Goal: Task Accomplishment & Management: Manage account settings

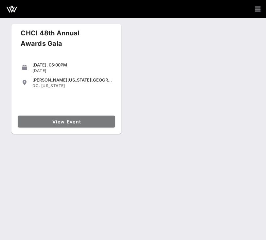
click at [34, 116] on link "View Event" at bounding box center [66, 122] width 97 height 12
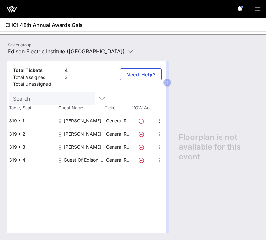
click at [101, 58] on div "Total Tickets 4 Total Assigned 3 Total Unassigned 1 Need Help? Search Table, Se…" at bounding box center [133, 147] width 266 height 186
click at [99, 56] on div "Total Tickets 4 Total Assigned 3 Total Unassigned 1 Need Help? Search Table, Se…" at bounding box center [133, 147] width 266 height 186
click at [96, 52] on input "Edison Electric Institute ([GEOGRAPHIC_DATA]) [[PERSON_NAME], [EMAIL_ADDRESS][D…" at bounding box center [66, 51] width 117 height 10
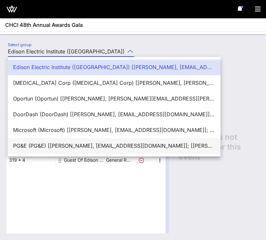
scroll to position [16, 0]
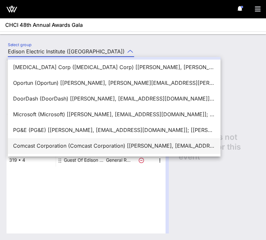
click at [65, 143] on div "Comcast Corporation (Comcast Corporation) [[PERSON_NAME], [EMAIL_ADDRESS][DOMAI…" at bounding box center [114, 146] width 202 height 6
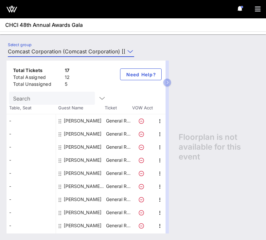
click at [78, 51] on input "Comcast Corporation (Comcast Corporation) [[PERSON_NAME], [EMAIL_ADDRESS][DOMAI…" at bounding box center [66, 51] width 117 height 10
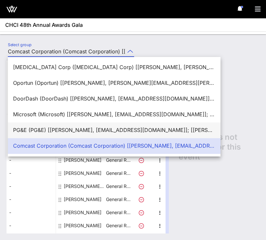
click at [47, 132] on div "PG&E (PG&E) [[PERSON_NAME], [EMAIL_ADDRESS][DOMAIN_NAME]]; [[PERSON_NAME], [PER…" at bounding box center [114, 130] width 202 height 6
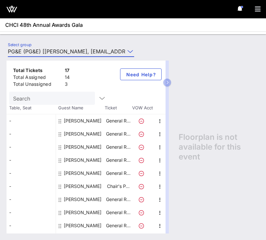
click at [48, 53] on input "PG&E (PG&E) [[PERSON_NAME], [EMAIL_ADDRESS][DOMAIN_NAME]]; [[PERSON_NAME], [PER…" at bounding box center [66, 51] width 117 height 10
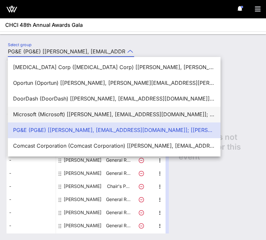
click at [35, 108] on div "Microsoft (Microsoft) [[PERSON_NAME], [EMAIL_ADDRESS][DOMAIN_NAME]]; [[PERSON_N…" at bounding box center [114, 114] width 202 height 14
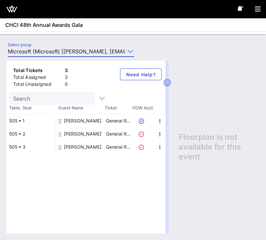
click at [37, 56] on div "Total Tickets 3 Total Assigned 3 Total Unassigned 0 Need Help? Search Table, Se…" at bounding box center [133, 147] width 266 height 186
click at [36, 51] on input "Microsoft (Microsoft) [[PERSON_NAME], [EMAIL_ADDRESS][DOMAIN_NAME]]; [[PERSON_N…" at bounding box center [66, 51] width 117 height 10
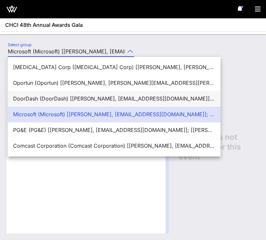
click at [30, 101] on div "DoorDash (DoorDash) [[PERSON_NAME], [EMAIL_ADDRESS][DOMAIN_NAME]]; [[PERSON_NAM…" at bounding box center [114, 99] width 202 height 6
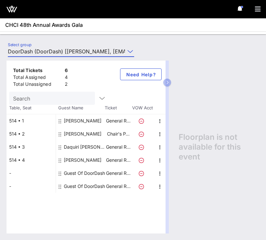
click at [36, 54] on div "Total Tickets 6 Total Assigned 4 Total Unassigned 2 Need Help? Search Table, Se…" at bounding box center [133, 147] width 266 height 186
click at [35, 51] on input "DoorDash (DoorDash) [[PERSON_NAME], [EMAIL_ADDRESS][DOMAIN_NAME]]; [[PERSON_NAM…" at bounding box center [66, 51] width 117 height 10
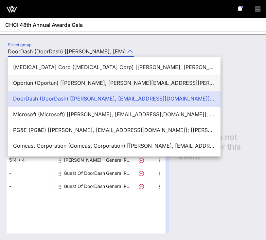
click at [36, 75] on div "Oportun (Oportun) [[PERSON_NAME], [PERSON_NAME][EMAIL_ADDRESS][PERSON_NAME][DOM…" at bounding box center [114, 83] width 213 height 16
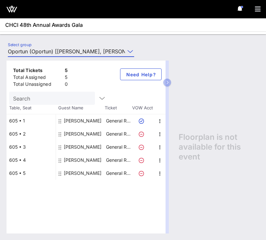
click at [34, 56] on div "Total Tickets 5 Total Assigned 5 Total Unassigned 0 Need Help? Search Table, Se…" at bounding box center [133, 147] width 266 height 186
click at [35, 50] on input "Oportun (Oportun) [[PERSON_NAME], [PERSON_NAME][EMAIL_ADDRESS][PERSON_NAME][DOM…" at bounding box center [66, 51] width 117 height 10
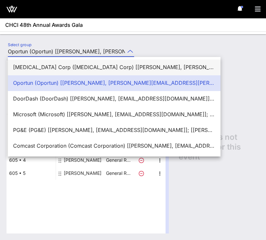
click at [47, 68] on div "[MEDICAL_DATA] Corp ([MEDICAL_DATA] Corp) [[PERSON_NAME], [PERSON_NAME][EMAIL_A…" at bounding box center [114, 67] width 202 height 6
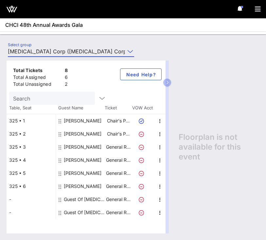
click at [51, 55] on div "Total Tickets 8 Total Assigned 6 Total Unassigned 2 Need Help? Search Table, Se…" at bounding box center [133, 147] width 266 height 186
click at [50, 53] on input "[MEDICAL_DATA] Corp ([MEDICAL_DATA] Corp) [[PERSON_NAME], [PERSON_NAME][EMAIL_A…" at bounding box center [66, 51] width 117 height 10
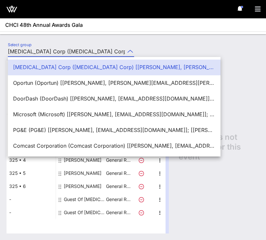
click at [69, 52] on input "[MEDICAL_DATA] Corp ([MEDICAL_DATA] Corp) [[PERSON_NAME], [PERSON_NAME][EMAIL_A…" at bounding box center [66, 51] width 117 height 10
click at [73, 44] on div "Select group [MEDICAL_DATA] Corp ([MEDICAL_DATA] Corp) [[PERSON_NAME], [PERSON_…" at bounding box center [71, 53] width 134 height 22
click at [63, 42] on div "Select group [MEDICAL_DATA] Corp ([MEDICAL_DATA] Corp) [[PERSON_NAME], [PERSON_…" at bounding box center [74, 52] width 141 height 23
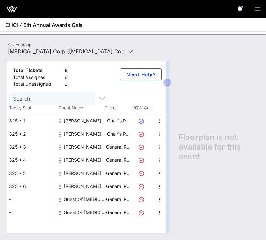
click at [53, 40] on div "Select group [MEDICAL_DATA] Corp ([MEDICAL_DATA] Corp) [[PERSON_NAME], [PERSON_…" at bounding box center [133, 137] width 266 height 206
click at [54, 52] on input "[MEDICAL_DATA] Corp ([MEDICAL_DATA] Corp) [[PERSON_NAME], [PERSON_NAME][EMAIL_A…" at bounding box center [66, 51] width 117 height 10
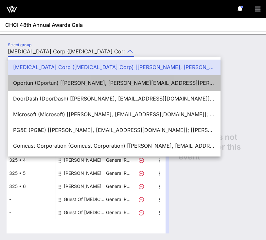
click at [53, 76] on div "Oportun (Oportun) [[PERSON_NAME], [PERSON_NAME][EMAIL_ADDRESS][PERSON_NAME][DOM…" at bounding box center [114, 83] width 202 height 14
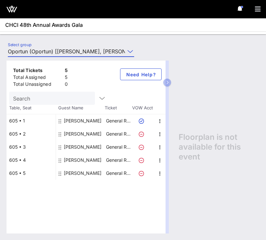
click at [55, 52] on input "Oportun (Oportun) [[PERSON_NAME], [PERSON_NAME][EMAIL_ADDRESS][PERSON_NAME][DOM…" at bounding box center [66, 51] width 117 height 10
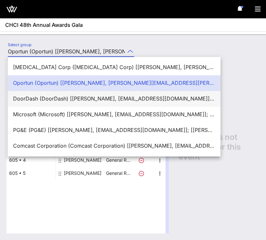
click at [50, 100] on div "DoorDash (DoorDash) [[PERSON_NAME], [EMAIL_ADDRESS][DOMAIN_NAME]]; [[PERSON_NAM…" at bounding box center [114, 99] width 202 height 6
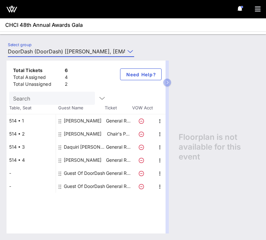
click at [50, 55] on div "Total Tickets 6 Total Assigned 4 Total Unassigned 2 Need Help? Search Table, Se…" at bounding box center [133, 147] width 266 height 186
click at [50, 52] on input "DoorDash (DoorDash) [[PERSON_NAME], [EMAIL_ADDRESS][DOMAIN_NAME]]; [[PERSON_NAM…" at bounding box center [66, 51] width 117 height 10
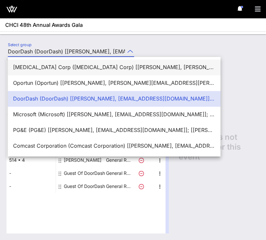
click at [43, 73] on div "[MEDICAL_DATA] Corp ([MEDICAL_DATA] Corp) [[PERSON_NAME], [PERSON_NAME][EMAIL_A…" at bounding box center [114, 67] width 202 height 14
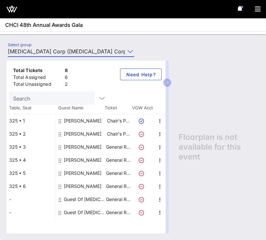
click at [46, 54] on div "Total Tickets 8 Total Assigned 6 Total Unassigned 2 Need Help? Search Table, Se…" at bounding box center [133, 147] width 266 height 186
click at [46, 53] on input "[MEDICAL_DATA] Corp ([MEDICAL_DATA] Corp) [[PERSON_NAME], [PERSON_NAME][EMAIL_A…" at bounding box center [66, 51] width 117 height 10
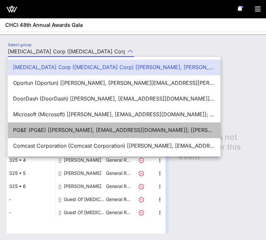
click at [30, 127] on div "PG&E (PG&E) [[PERSON_NAME], [EMAIL_ADDRESS][DOMAIN_NAME]]; [[PERSON_NAME], [PER…" at bounding box center [114, 130] width 202 height 6
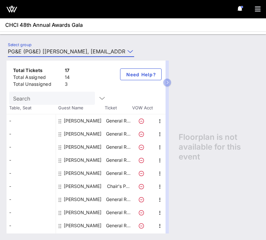
click at [44, 52] on input "PG&E (PG&E) [[PERSON_NAME], [EMAIL_ADDRESS][DOMAIN_NAME]]; [[PERSON_NAME], [PER…" at bounding box center [66, 51] width 117 height 10
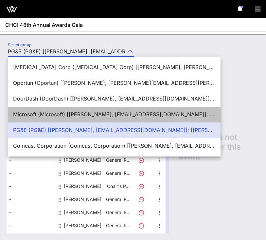
click at [28, 112] on div "Microsoft (Microsoft) [[PERSON_NAME], [EMAIL_ADDRESS][DOMAIN_NAME]]; [[PERSON_N…" at bounding box center [114, 114] width 202 height 6
type input "Microsoft (Microsoft) [[PERSON_NAME], [EMAIL_ADDRESS][DOMAIN_NAME]]; [[PERSON_N…"
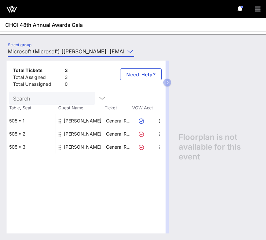
click at [43, 55] on div "Total Tickets 3 Total Assigned 3 Total Unassigned 0 Need Help? Search Table, Se…" at bounding box center [133, 147] width 266 height 186
click at [43, 52] on input "Microsoft (Microsoft) [[PERSON_NAME], [EMAIL_ADDRESS][DOMAIN_NAME]]; [[PERSON_N…" at bounding box center [66, 51] width 117 height 10
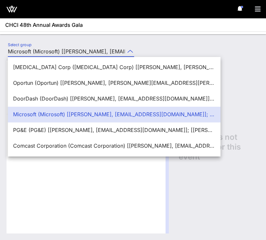
click at [43, 48] on input "Microsoft (Microsoft) [[PERSON_NAME], [EMAIL_ADDRESS][DOMAIN_NAME]]; [[PERSON_N…" at bounding box center [66, 51] width 117 height 10
click at [67, 39] on div "Select group Microsoft (Microsoft) [[PERSON_NAME], [EMAIL_ADDRESS][DOMAIN_NAME]…" at bounding box center [133, 137] width 266 height 206
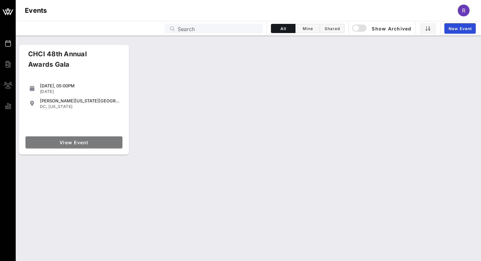
click at [85, 145] on span "View Event" at bounding box center [74, 143] width 92 height 6
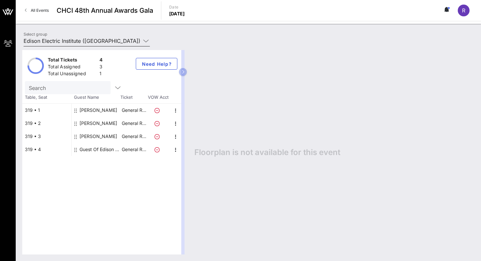
click at [60, 40] on input "Edison Electric Institute ([GEOGRAPHIC_DATA]) [[PERSON_NAME], [EMAIL_ADDRESS][D…" at bounding box center [82, 41] width 117 height 10
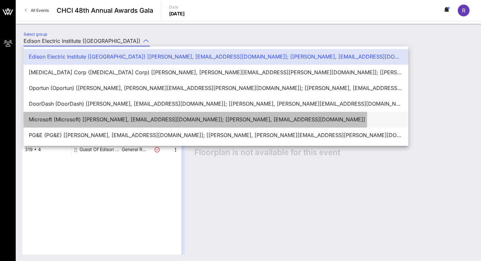
click at [46, 116] on div "Microsoft (Microsoft) [[PERSON_NAME], [EMAIL_ADDRESS][DOMAIN_NAME]]; [[PERSON_N…" at bounding box center [216, 120] width 375 height 14
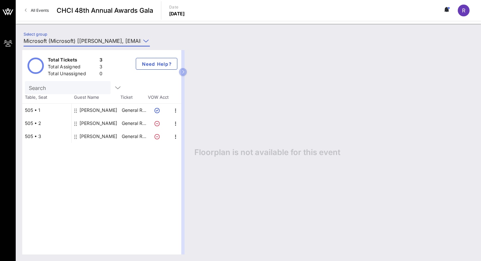
click at [53, 41] on input "Microsoft (Microsoft) [[PERSON_NAME], [EMAIL_ADDRESS][DOMAIN_NAME]]; [[PERSON_N…" at bounding box center [82, 41] width 117 height 10
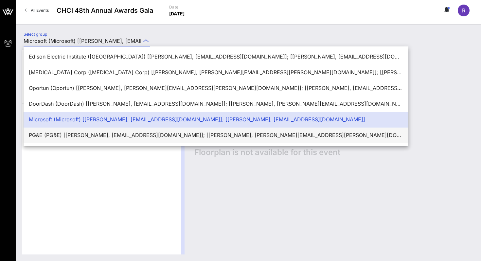
click at [54, 136] on div "PG&E (PG&E) [[PERSON_NAME], [EMAIL_ADDRESS][DOMAIN_NAME]]; [[PERSON_NAME], [PER…" at bounding box center [216, 135] width 375 height 6
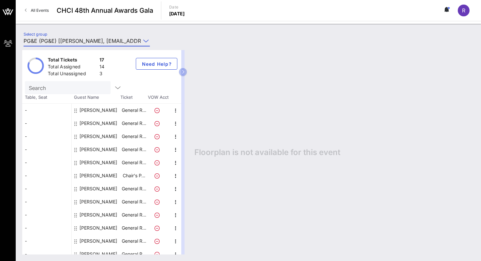
click at [59, 42] on input "PG&E (PG&E) [[PERSON_NAME], [EMAIL_ADDRESS][DOMAIN_NAME]]; [[PERSON_NAME], [PER…" at bounding box center [82, 41] width 117 height 10
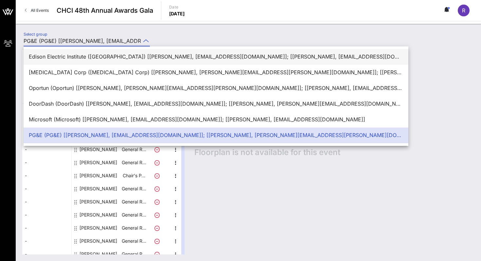
click at [55, 59] on div "Edison Electric Institute ([GEOGRAPHIC_DATA]) [[PERSON_NAME], [EMAIL_ADDRESS][D…" at bounding box center [216, 57] width 375 height 6
type input "Edison Electric Institute ([GEOGRAPHIC_DATA]) [[PERSON_NAME], [EMAIL_ADDRESS][D…"
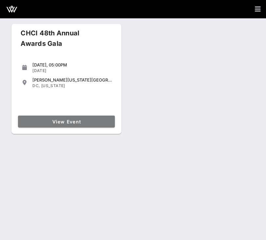
click at [58, 127] on link "View Event" at bounding box center [66, 122] width 97 height 12
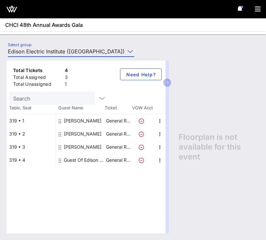
click at [47, 52] on input "Edison Electric Institute ([GEOGRAPHIC_DATA]) [[PERSON_NAME], [EMAIL_ADDRESS][D…" at bounding box center [66, 51] width 117 height 10
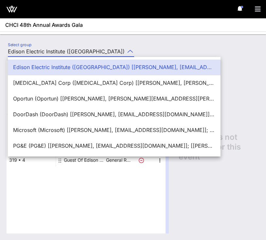
click at [47, 52] on input "Edison Electric Institute ([GEOGRAPHIC_DATA]) [[PERSON_NAME], [EMAIL_ADDRESS][D…" at bounding box center [66, 51] width 117 height 10
click at [42, 40] on div "Select group Edison Electric Institute (Edison Electric Institute) [Kwame Canty…" at bounding box center [133, 137] width 266 height 206
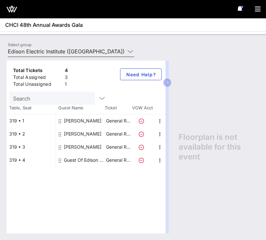
click at [76, 51] on input "Edison Electric Institute ([GEOGRAPHIC_DATA]) [[PERSON_NAME], [EMAIL_ADDRESS][D…" at bounding box center [66, 51] width 117 height 10
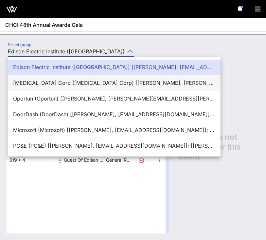
click at [62, 80] on div "[MEDICAL_DATA] Corp ([MEDICAL_DATA] Corp) [[PERSON_NAME], [PERSON_NAME][EMAIL_A…" at bounding box center [114, 83] width 202 height 6
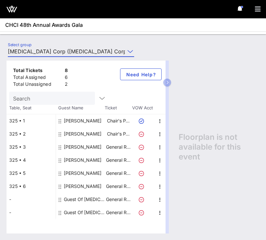
click at [72, 52] on input "[MEDICAL_DATA] Corp ([MEDICAL_DATA] Corp) [[PERSON_NAME], [PERSON_NAME][EMAIL_A…" at bounding box center [66, 51] width 117 height 10
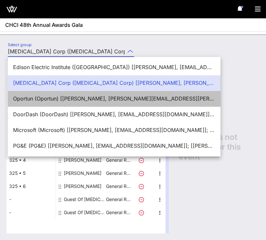
click at [57, 95] on div "Oportun (Oportun) [[PERSON_NAME], [PERSON_NAME][EMAIL_ADDRESS][PERSON_NAME][DOM…" at bounding box center [114, 99] width 202 height 14
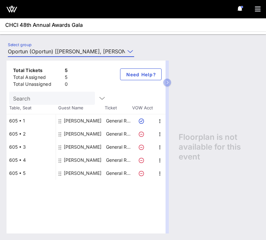
click at [62, 54] on div "Total Tickets 5 Total Assigned 5 Total Unassigned 0 Need Help? Search Table, Se…" at bounding box center [133, 147] width 266 height 186
click at [58, 47] on input "Oportun (Oportun) [[PERSON_NAME], [PERSON_NAME][EMAIL_ADDRESS][PERSON_NAME][DOM…" at bounding box center [66, 51] width 117 height 10
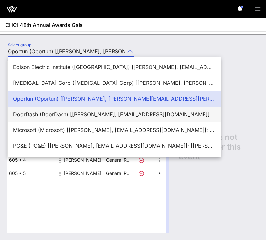
click at [57, 117] on div "DoorDash (DoorDash) [[PERSON_NAME], [EMAIL_ADDRESS][DOMAIN_NAME]]; [[PERSON_NAM…" at bounding box center [114, 114] width 202 height 6
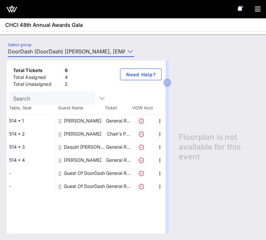
click at [57, 54] on div "Total Tickets 6 Total Assigned 4 Total Unassigned 2 Need Help? Search Table, Se…" at bounding box center [133, 147] width 266 height 186
click at [55, 50] on input "DoorDash (DoorDash) [[PERSON_NAME], [EMAIL_ADDRESS][DOMAIN_NAME]]; [[PERSON_NAM…" at bounding box center [66, 51] width 117 height 10
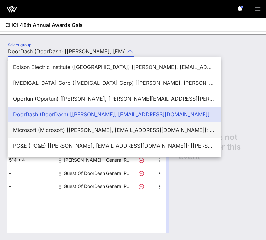
click at [51, 128] on div "Microsoft (Microsoft) [[PERSON_NAME], [EMAIL_ADDRESS][DOMAIN_NAME]]; [[PERSON_N…" at bounding box center [114, 130] width 202 height 6
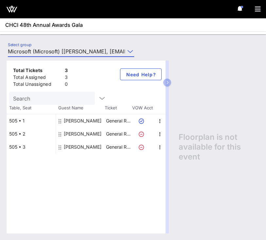
click at [61, 54] on div "Total Tickets 3 Total Assigned 3 Total Unassigned 0 Need Help? Search Table, Se…" at bounding box center [133, 147] width 266 height 186
click at [57, 47] on input "Microsoft (Microsoft) [[PERSON_NAME], [EMAIL_ADDRESS][DOMAIN_NAME]]; [[PERSON_N…" at bounding box center [66, 51] width 117 height 10
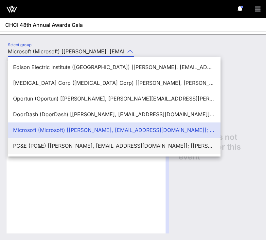
click at [55, 147] on div "PG&E (PG&E) [[PERSON_NAME], [EMAIL_ADDRESS][DOMAIN_NAME]]; [[PERSON_NAME], [PER…" at bounding box center [114, 146] width 202 height 6
type input "PG&E (PG&E) [[PERSON_NAME], [EMAIL_ADDRESS][DOMAIN_NAME]]; [[PERSON_NAME], [PER…"
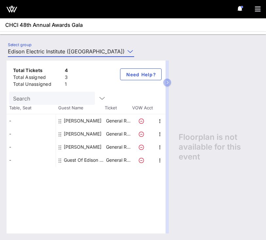
click at [67, 51] on input "Edison Electric Institute ([GEOGRAPHIC_DATA]) [[PERSON_NAME], [EMAIL_ADDRESS][D…" at bounding box center [66, 51] width 117 height 10
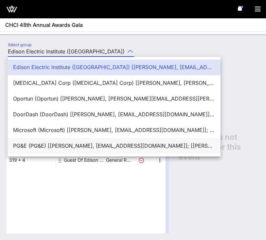
click at [42, 151] on div "PG&E (PG&E) [[PERSON_NAME], [EMAIL_ADDRESS][DOMAIN_NAME]]; [[PERSON_NAME], [PER…" at bounding box center [114, 146] width 202 height 14
type input "PG&E (PG&E) [[PERSON_NAME], [EMAIL_ADDRESS][DOMAIN_NAME]]; [[PERSON_NAME], [PER…"
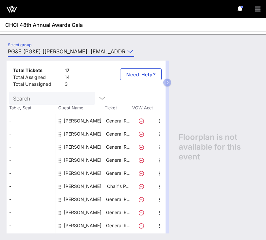
click at [25, 107] on span "Table, Seat" at bounding box center [31, 108] width 49 height 7
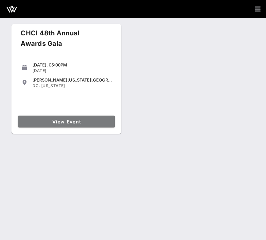
click at [81, 118] on link "View Event" at bounding box center [66, 122] width 97 height 12
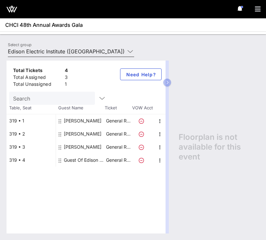
click at [70, 46] on div "Select group Edison Electric Institute ([GEOGRAPHIC_DATA]) [[PERSON_NAME], [EMA…" at bounding box center [71, 53] width 134 height 22
click at [70, 50] on input "Edison Electric Institute ([GEOGRAPHIC_DATA]) [[PERSON_NAME], [EMAIL_ADDRESS][D…" at bounding box center [66, 51] width 117 height 10
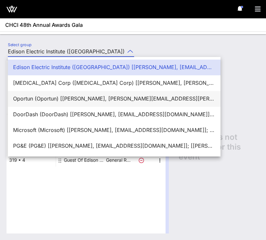
scroll to position [16, 0]
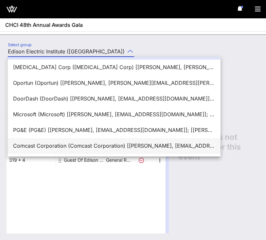
click at [63, 143] on div "Comcast Corporation (Comcast Corporation) [[PERSON_NAME], [EMAIL_ADDRESS][DOMAI…" at bounding box center [114, 146] width 202 height 6
type input "Comcast Corporation (Comcast Corporation) [[PERSON_NAME], [EMAIL_ADDRESS][DOMAI…"
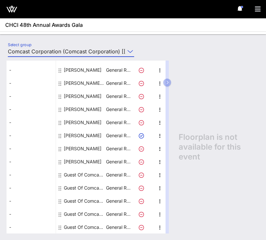
scroll to position [0, 0]
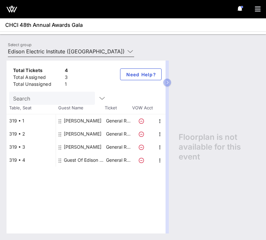
click at [48, 50] on input "Edison Electric Institute ([GEOGRAPHIC_DATA]) [[PERSON_NAME], [EMAIL_ADDRESS][D…" at bounding box center [66, 51] width 117 height 10
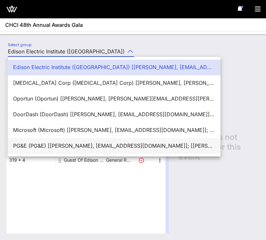
scroll to position [16, 0]
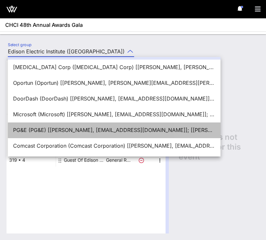
click at [44, 133] on div "PG&E (PG&E) [[PERSON_NAME], [EMAIL_ADDRESS][DOMAIN_NAME]]; [[PERSON_NAME], [PER…" at bounding box center [114, 130] width 202 height 6
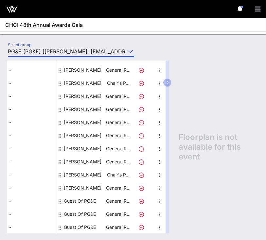
scroll to position [0, 0]
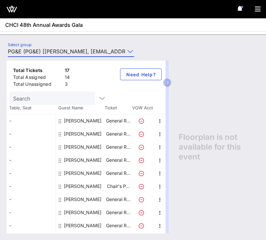
click at [52, 52] on input "PG&E (PG&E) [[PERSON_NAME], [EMAIL_ADDRESS][DOMAIN_NAME]]; [[PERSON_NAME], [PER…" at bounding box center [66, 51] width 117 height 10
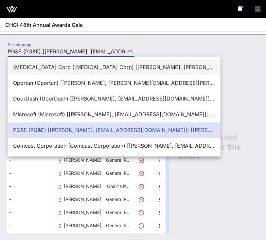
click at [49, 72] on div "[MEDICAL_DATA] Corp ([MEDICAL_DATA] Corp) [[PERSON_NAME], [PERSON_NAME][EMAIL_A…" at bounding box center [114, 67] width 202 height 14
type input "[MEDICAL_DATA] Corp ([MEDICAL_DATA] Corp) [[PERSON_NAME], [PERSON_NAME][EMAIL_A…"
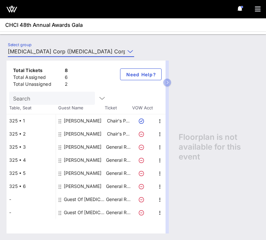
click at [196, 146] on span "Floorplan is not available for this event" at bounding box center [219, 146] width 81 height 29
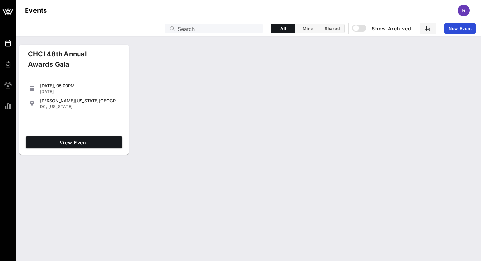
click at [86, 149] on div "View Event" at bounding box center [74, 142] width 102 height 17
click at [79, 140] on span "View Event" at bounding box center [74, 143] width 92 height 6
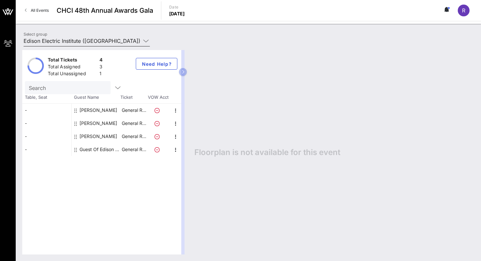
click at [77, 42] on input "Edison Electric Institute ([GEOGRAPHIC_DATA]) [[PERSON_NAME], [EMAIL_ADDRESS][D…" at bounding box center [82, 41] width 117 height 10
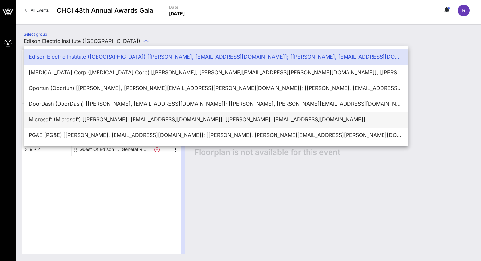
scroll to position [16, 0]
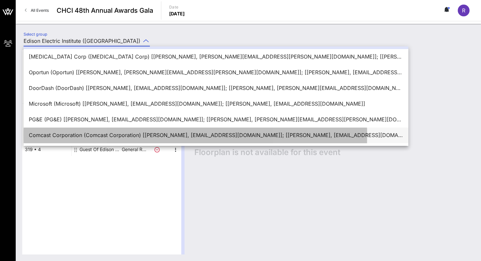
click at [72, 129] on div "Comcast Corporation (Comcast Corporation) [[PERSON_NAME], [EMAIL_ADDRESS][DOMAI…" at bounding box center [216, 135] width 375 height 14
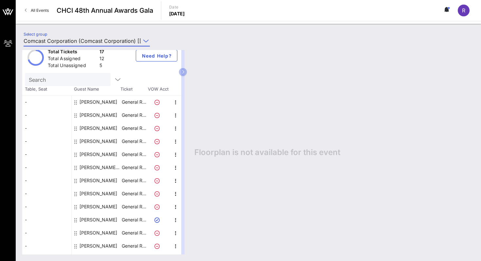
scroll to position [6, 0]
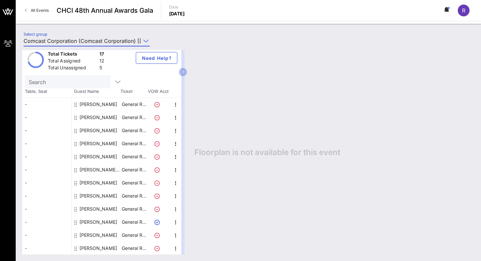
click at [75, 41] on input "Comcast Corporation (Comcast Corporation) [[PERSON_NAME], [EMAIL_ADDRESS][DOMAI…" at bounding box center [82, 41] width 117 height 10
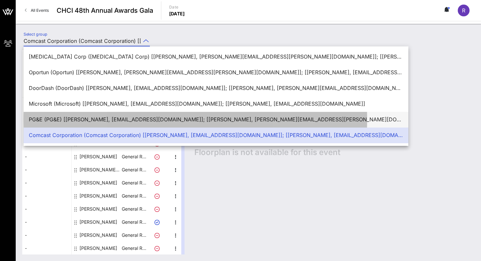
click at [66, 115] on div "PG&E (PG&E) [[PERSON_NAME], [EMAIL_ADDRESS][DOMAIN_NAME]]; [[PERSON_NAME], [PER…" at bounding box center [216, 120] width 375 height 14
type input "PG&E (PG&E) [[PERSON_NAME], [EMAIL_ADDRESS][DOMAIN_NAME]]; [[PERSON_NAME], [PER…"
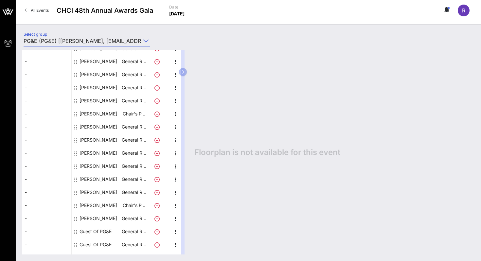
scroll to position [71, 0]
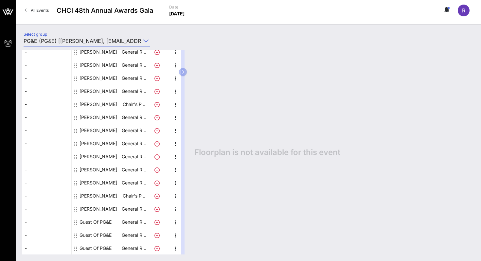
click at [84, 37] on input "PG&E (PG&E) [[PERSON_NAME], [EMAIL_ADDRESS][DOMAIN_NAME]]; [[PERSON_NAME], [PER…" at bounding box center [82, 41] width 117 height 10
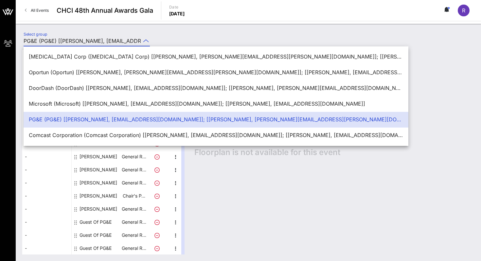
click at [82, 27] on div "Select group PG&E (PG&E) [Rita C, rcastanon@dpcreativestrategies.com]; [Yvonne …" at bounding box center [249, 142] width 466 height 237
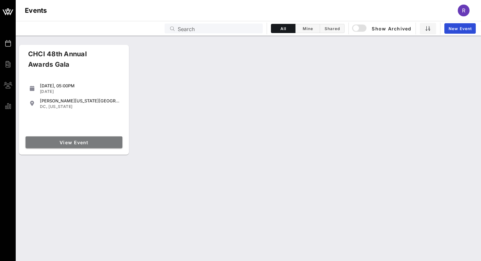
click at [60, 140] on span "View Event" at bounding box center [74, 143] width 92 height 6
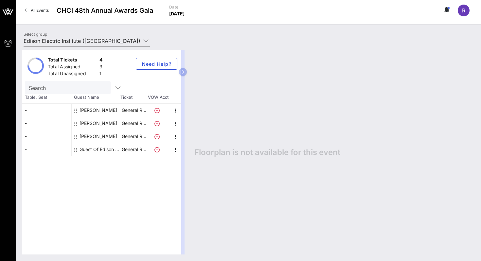
click at [74, 36] on input "Edison Electric Institute ([GEOGRAPHIC_DATA]) [[PERSON_NAME], [EMAIL_ADDRESS][D…" at bounding box center [82, 41] width 117 height 10
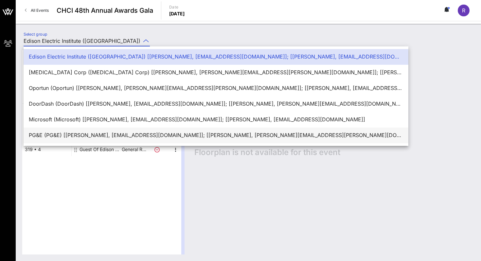
scroll to position [16, 0]
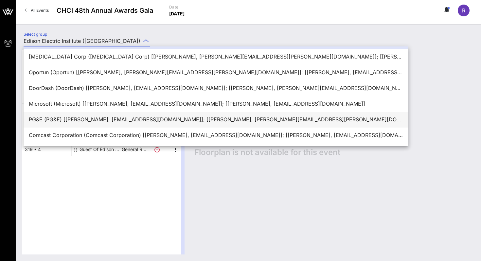
click at [66, 137] on div "Comcast Corporation (Comcast Corporation) [[PERSON_NAME], [EMAIL_ADDRESS][DOMAI…" at bounding box center [216, 135] width 375 height 6
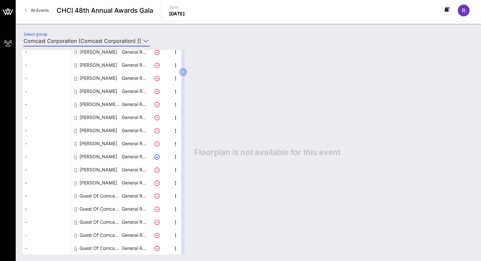
scroll to position [0, 0]
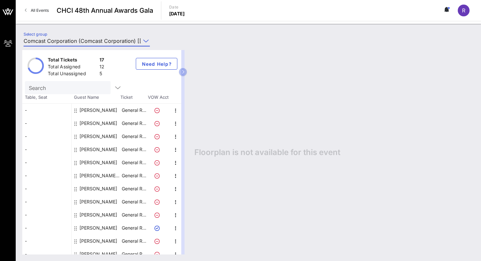
click at [83, 39] on input "Comcast Corporation (Comcast Corporation) [[PERSON_NAME], [EMAIL_ADDRESS][DOMAI…" at bounding box center [82, 41] width 117 height 10
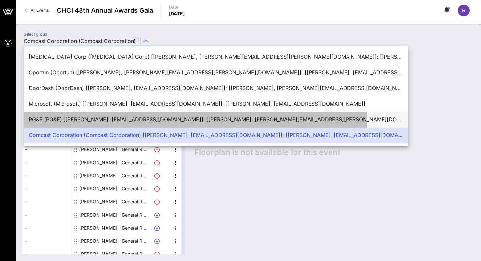
click at [71, 114] on div "PG&E (PG&E) [[PERSON_NAME], [EMAIL_ADDRESS][DOMAIN_NAME]]; [[PERSON_NAME], [PER…" at bounding box center [216, 120] width 375 height 14
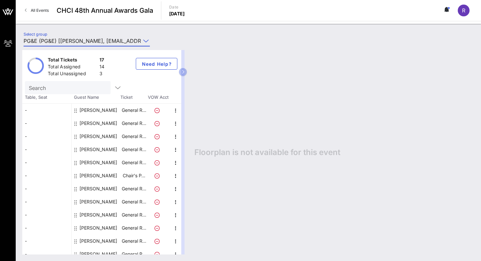
click at [72, 36] on input "PG&E (PG&E) [[PERSON_NAME], [EMAIL_ADDRESS][DOMAIN_NAME]]; [[PERSON_NAME], [PER…" at bounding box center [82, 41] width 117 height 10
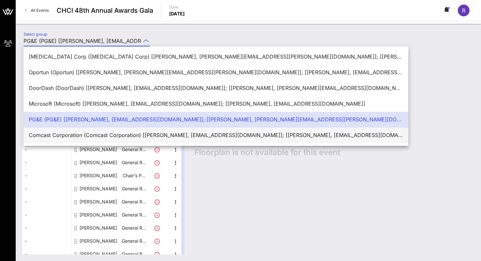
click at [61, 132] on div "Comcast Corporation (Comcast Corporation) [[PERSON_NAME], [EMAIL_ADDRESS][DOMAI…" at bounding box center [216, 135] width 375 height 6
type input "Comcast Corporation (Comcast Corporation) [[PERSON_NAME], [EMAIL_ADDRESS][DOMAI…"
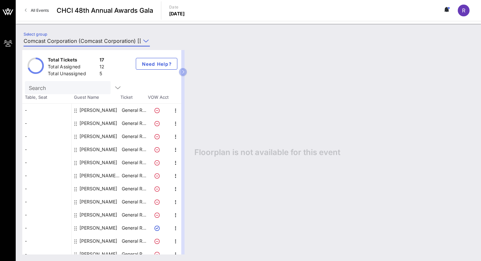
click at [45, 10] on span "All Events" at bounding box center [40, 10] width 18 height 5
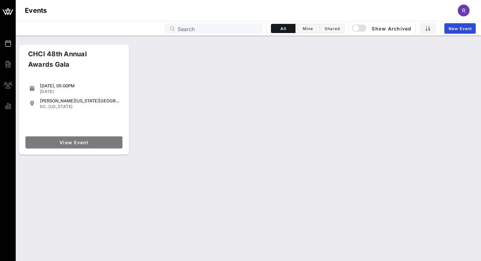
click at [85, 143] on span "View Event" at bounding box center [74, 143] width 92 height 6
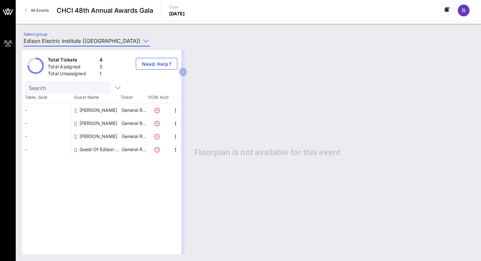
click at [87, 37] on input "Edison Electric Institute ([GEOGRAPHIC_DATA]) [[PERSON_NAME], [EMAIL_ADDRESS][D…" at bounding box center [82, 41] width 117 height 10
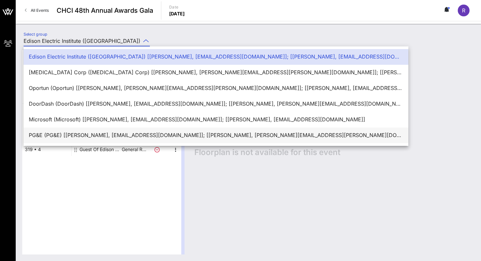
scroll to position [16, 0]
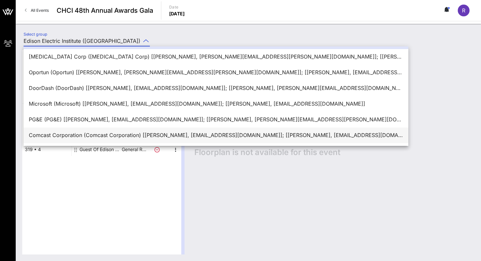
click at [67, 132] on div "Comcast Corporation (Comcast Corporation) [[PERSON_NAME], [EMAIL_ADDRESS][DOMAI…" at bounding box center [216, 135] width 375 height 6
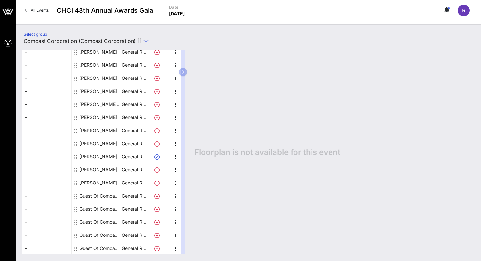
scroll to position [0, 0]
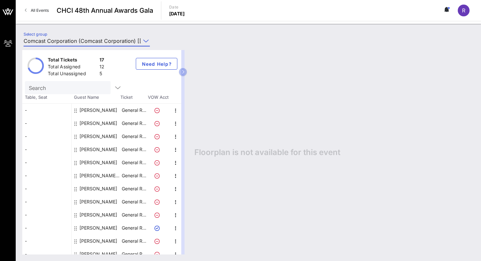
click at [75, 40] on input "Comcast Corporation (Comcast Corporation) [[PERSON_NAME], [EMAIL_ADDRESS][DOMAI…" at bounding box center [82, 41] width 117 height 10
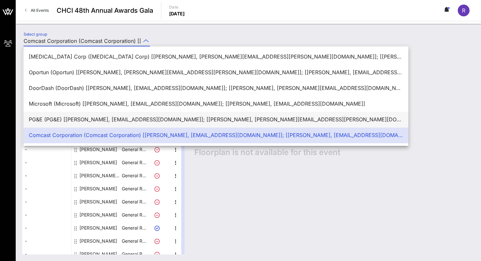
click at [65, 117] on div "PG&E (PG&E) [[PERSON_NAME], [EMAIL_ADDRESS][DOMAIN_NAME]]; [[PERSON_NAME], [PER…" at bounding box center [216, 120] width 375 height 6
type input "PG&E (PG&E) [[PERSON_NAME], [EMAIL_ADDRESS][DOMAIN_NAME]]; [[PERSON_NAME], [PER…"
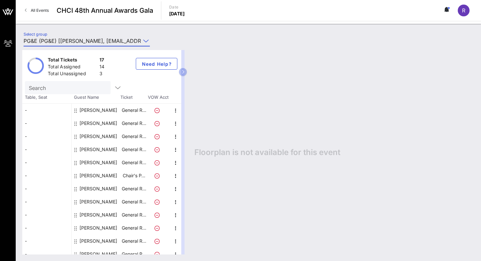
scroll to position [71, 0]
